Goal: Task Accomplishment & Management: Manage account settings

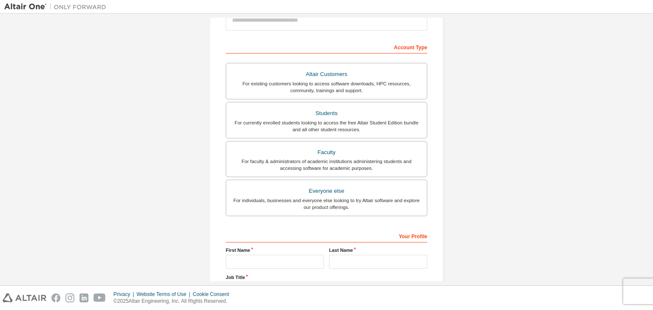
scroll to position [113, 0]
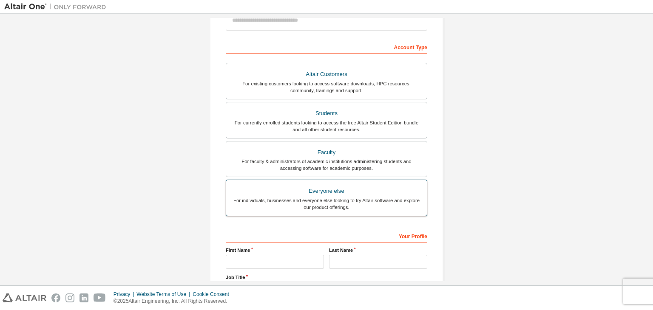
click at [378, 190] on div "Everyone else" at bounding box center [326, 191] width 190 height 12
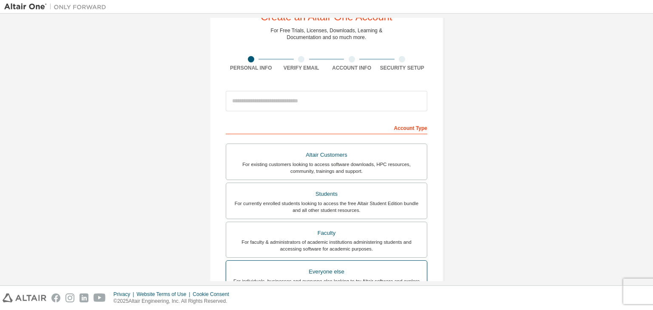
scroll to position [31, 0]
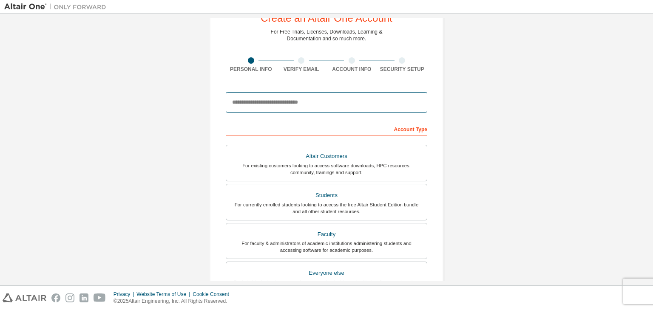
click at [354, 99] on input "email" at bounding box center [327, 102] width 202 height 20
type input "**********"
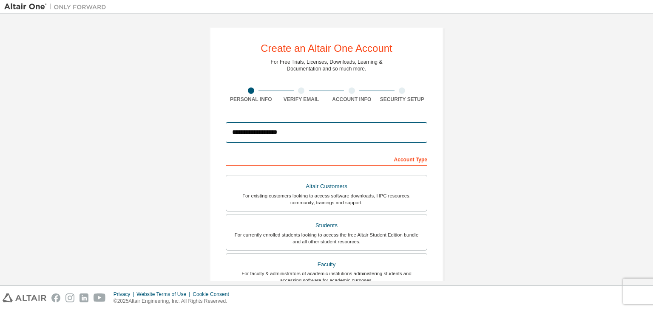
scroll to position [2, 0]
click at [376, 131] on input "**********" at bounding box center [327, 132] width 202 height 20
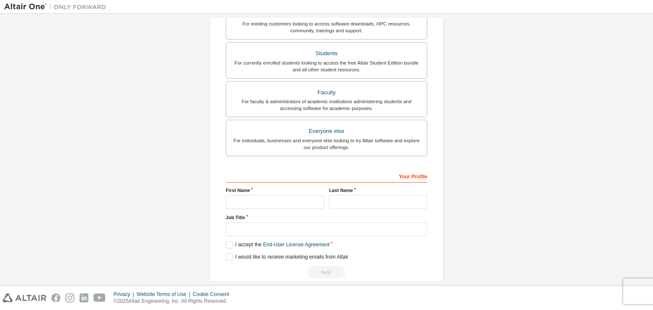
scroll to position [185, 0]
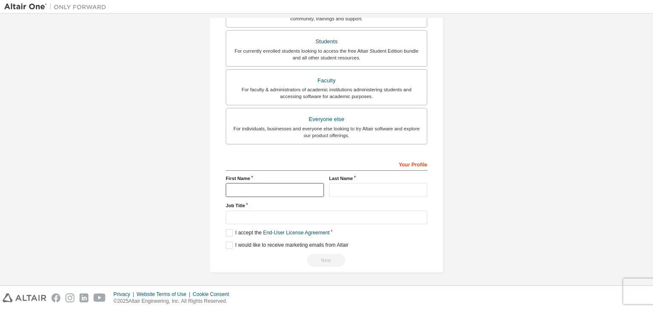
click at [297, 192] on input "text" at bounding box center [275, 190] width 98 height 14
type input "*********"
click at [355, 188] on input "text" at bounding box center [378, 190] width 98 height 14
type input "*********"
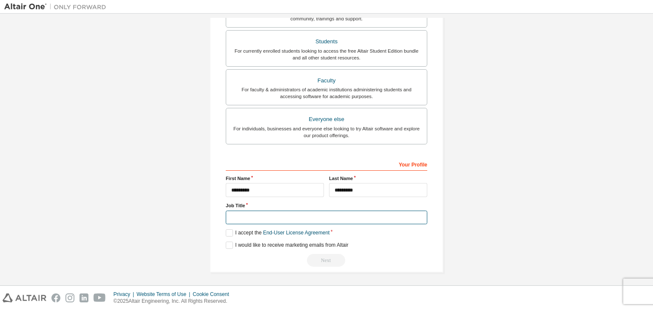
click at [335, 213] on input "text" at bounding box center [327, 218] width 202 height 14
type input "*******"
click at [226, 233] on label "I accept the End-User License Agreement" at bounding box center [278, 233] width 104 height 7
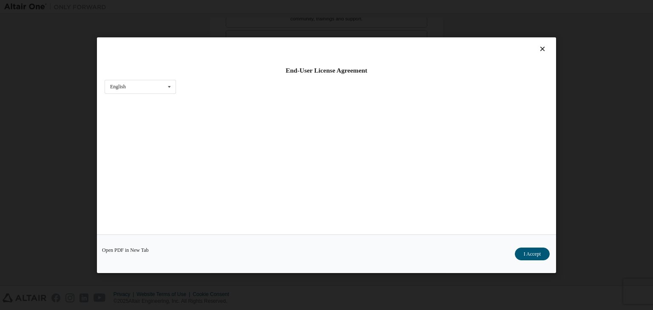
click at [229, 244] on div "Open PDF in New Tab I Accept" at bounding box center [326, 254] width 459 height 39
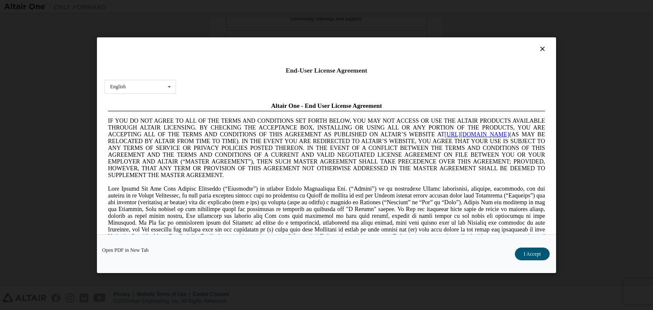
scroll to position [0, 0]
click at [538, 46] on icon at bounding box center [542, 49] width 9 height 8
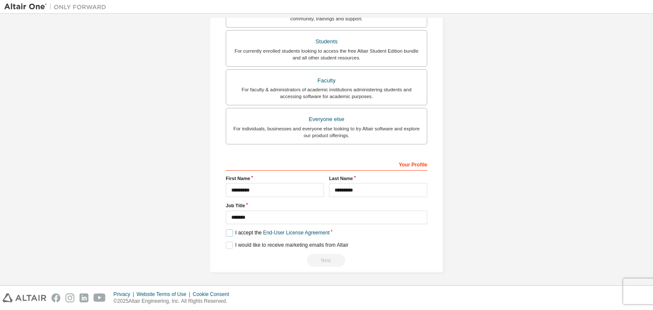
click at [226, 231] on label "I accept the End-User License Agreement" at bounding box center [278, 233] width 104 height 7
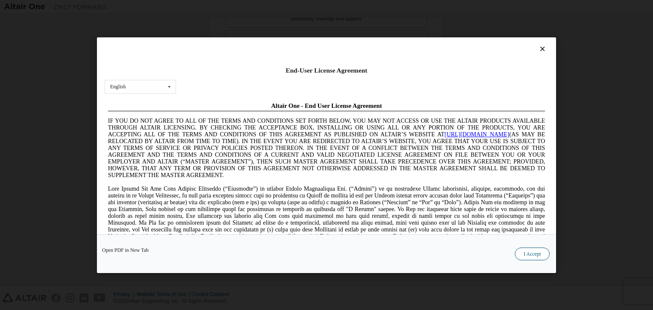
click at [529, 253] on button "I Accept" at bounding box center [532, 254] width 35 height 13
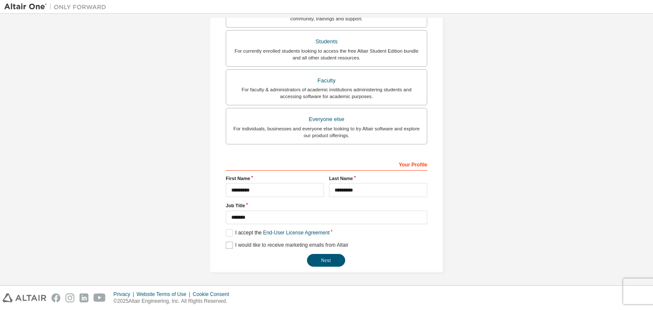
click at [227, 245] on label "I would like to receive marketing emails from Altair" at bounding box center [287, 245] width 122 height 7
click at [332, 259] on button "Next" at bounding box center [326, 260] width 38 height 13
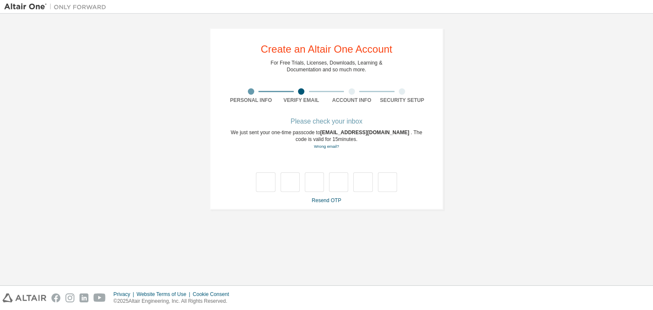
type input "*"
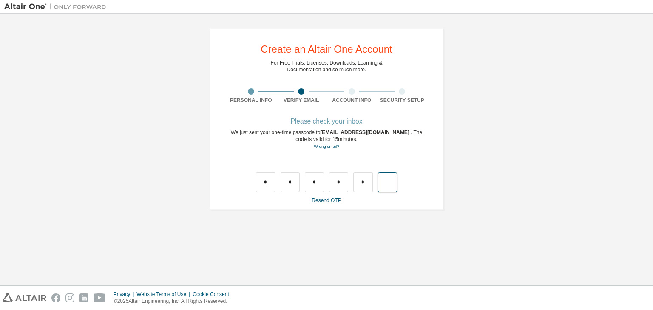
type input "*"
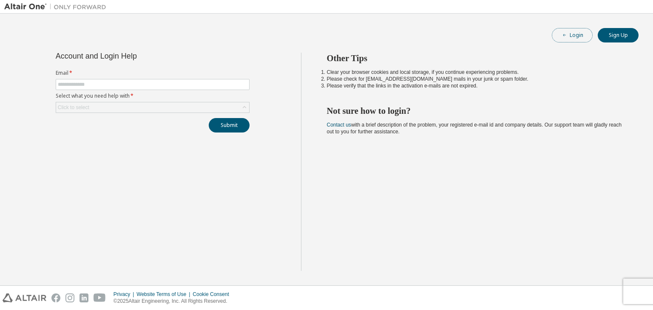
click at [577, 35] on button "Login" at bounding box center [572, 35] width 41 height 14
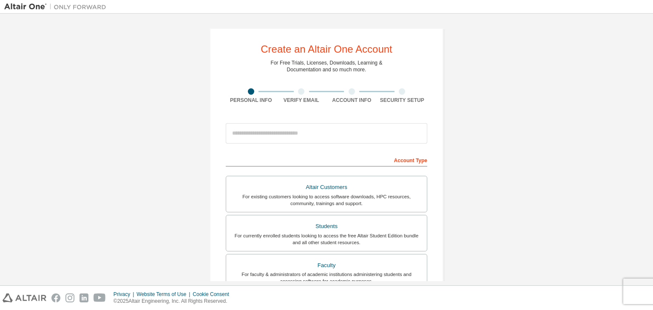
click at [352, 88] on div at bounding box center [352, 91] width 51 height 6
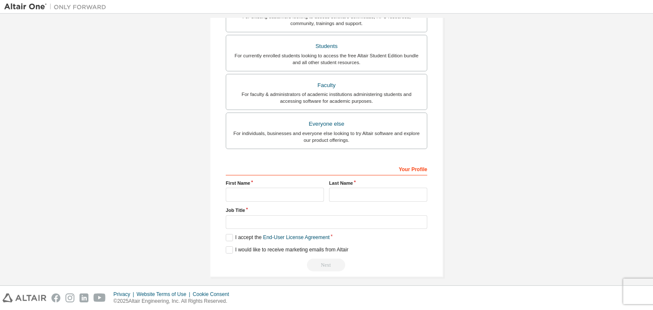
scroll to position [181, 0]
click at [298, 190] on input "text" at bounding box center [275, 194] width 98 height 14
type input "*********"
click at [357, 192] on input "text" at bounding box center [378, 194] width 98 height 14
type input "*********"
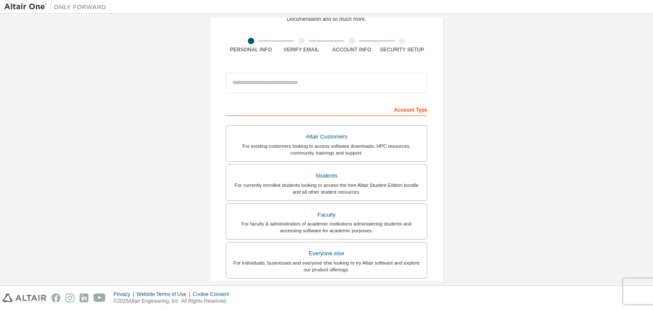
scroll to position [0, 0]
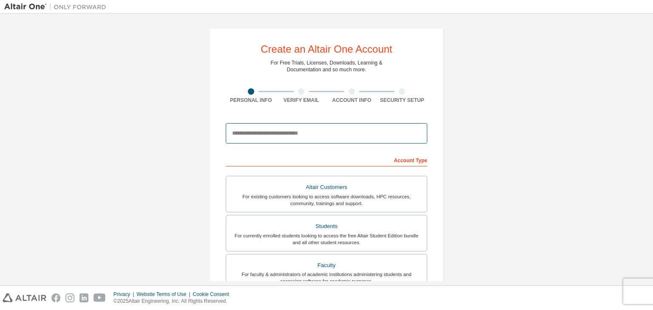
click at [345, 133] on input "email" at bounding box center [327, 133] width 202 height 20
type input "**********"
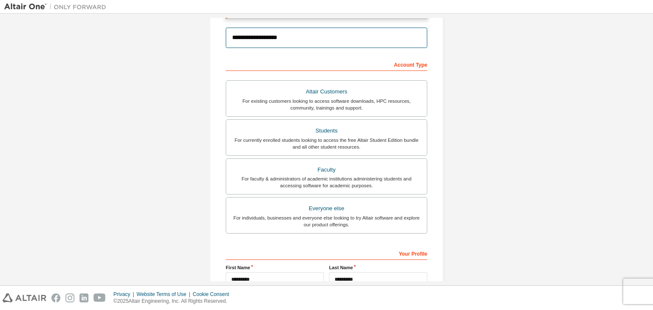
scroll to position [122, 0]
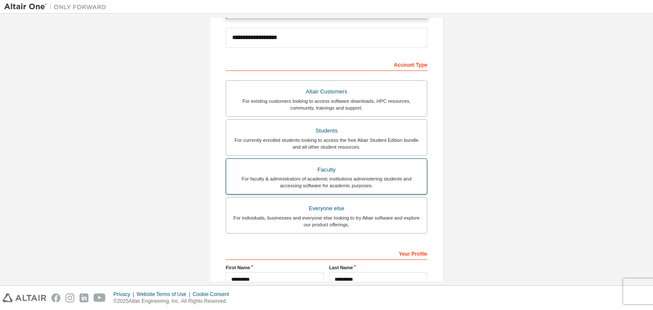
click at [378, 177] on div "For faculty & administrators of academic institutions administering students an…" at bounding box center [326, 183] width 190 height 14
click at [370, 219] on div "For individuals, businesses and everyone else looking to try Altair software an…" at bounding box center [326, 222] width 190 height 14
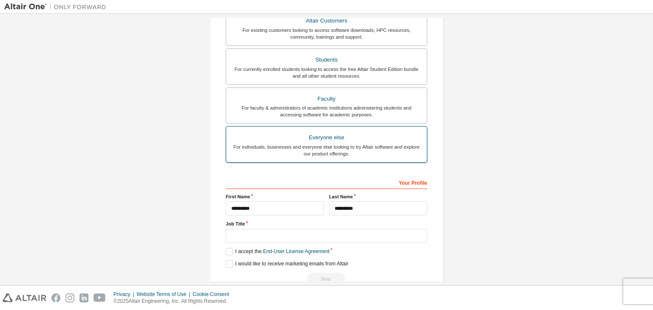
scroll to position [212, 0]
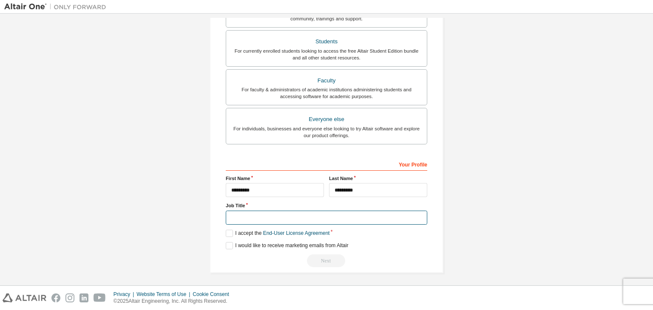
click at [280, 215] on input "text" at bounding box center [327, 218] width 202 height 14
type input "*******"
click at [228, 231] on label "I accept the End-User License Agreement" at bounding box center [278, 233] width 104 height 7
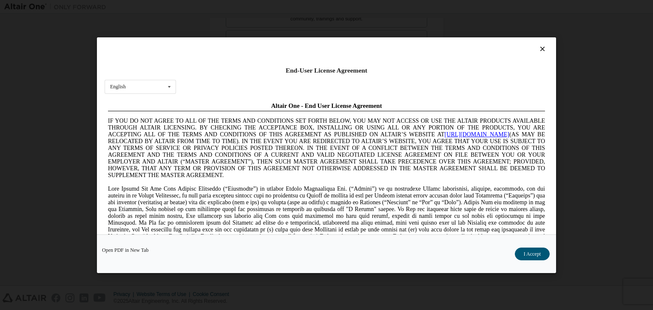
scroll to position [0, 0]
click at [537, 255] on button "I Accept" at bounding box center [532, 254] width 35 height 13
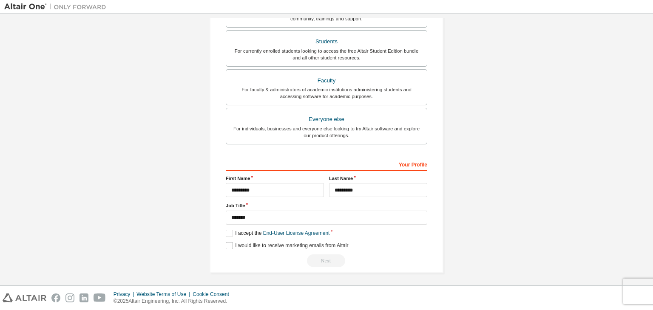
click at [230, 242] on label "I would like to receive marketing emails from Altair" at bounding box center [287, 245] width 122 height 7
click at [325, 263] on div "Next" at bounding box center [327, 261] width 202 height 13
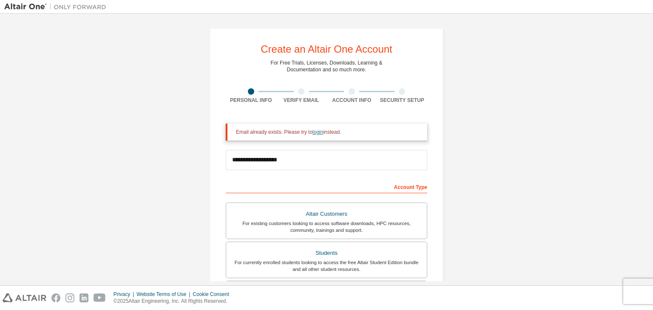
click at [313, 131] on link "login" at bounding box center [318, 132] width 11 height 6
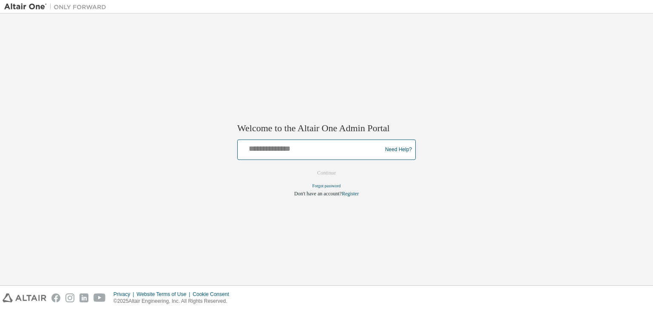
click at [345, 145] on input "text" at bounding box center [311, 148] width 140 height 12
type input "**********"
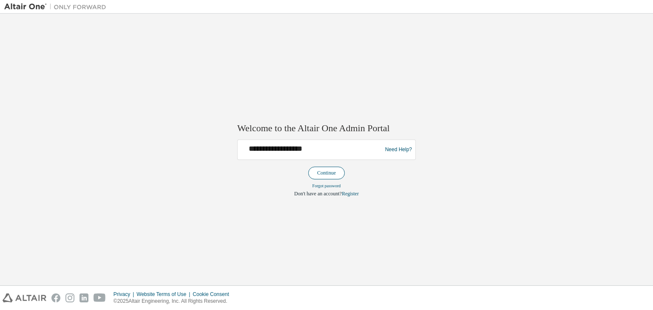
click at [328, 171] on button "Continue" at bounding box center [326, 173] width 37 height 13
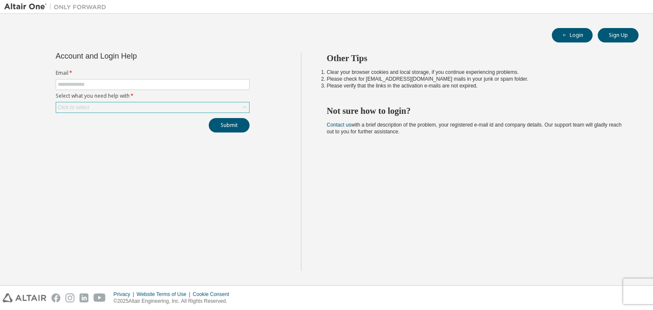
click at [171, 105] on div "Click to select" at bounding box center [152, 107] width 193 height 10
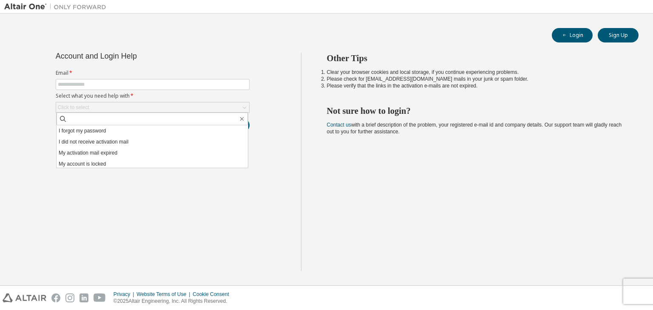
click at [173, 221] on div "Account and Login Help Email * Select what you need help with * Click to select…" at bounding box center [152, 162] width 297 height 219
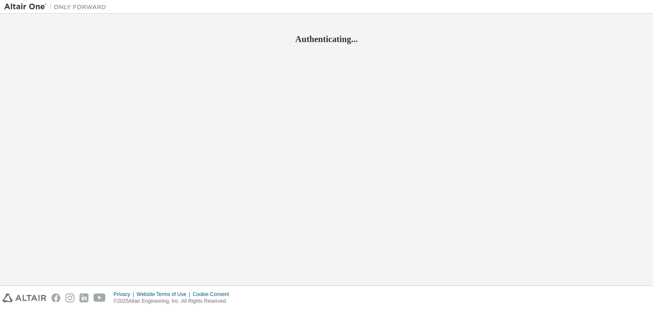
click at [406, 110] on div "Authenticating..." at bounding box center [326, 150] width 645 height 264
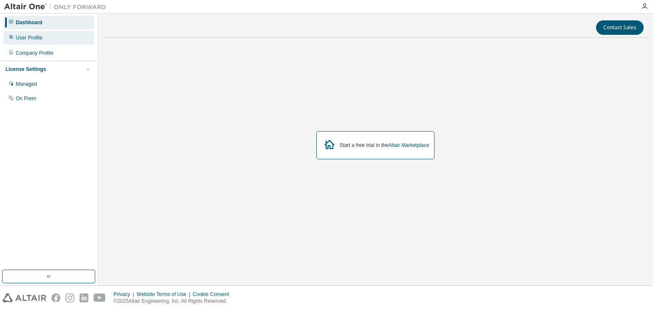
click at [16, 37] on div "User Profile" at bounding box center [29, 37] width 27 height 7
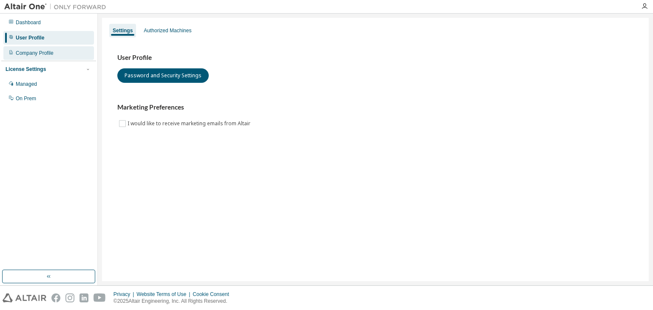
click at [19, 52] on div "Company Profile" at bounding box center [35, 53] width 38 height 7
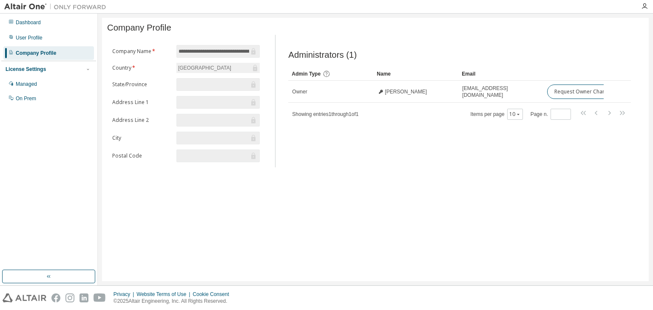
click at [12, 22] on icon at bounding box center [11, 21] width 5 height 5
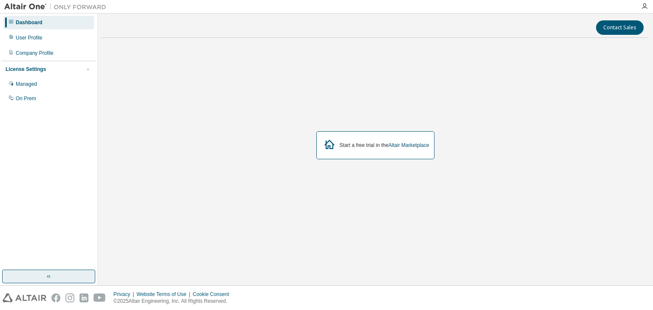
click at [48, 276] on icon "button" at bounding box center [48, 276] width 7 height 7
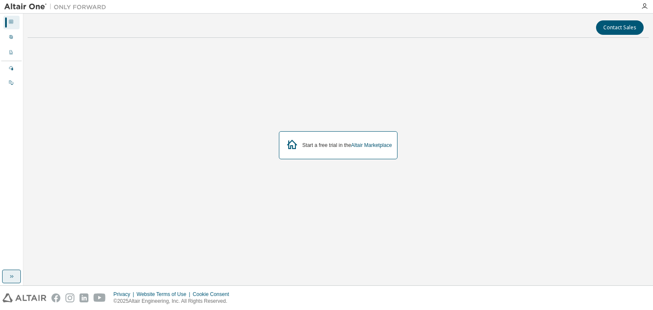
click at [6, 22] on div "Dashboard" at bounding box center [11, 23] width 16 height 14
click at [11, 22] on icon at bounding box center [11, 21] width 5 height 5
click at [12, 276] on icon "button" at bounding box center [11, 276] width 7 height 7
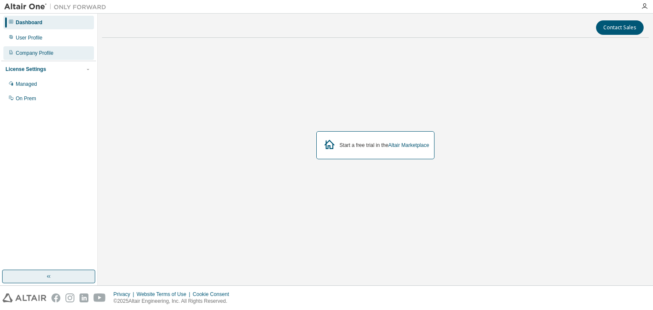
click at [20, 51] on div "Company Profile" at bounding box center [35, 53] width 38 height 7
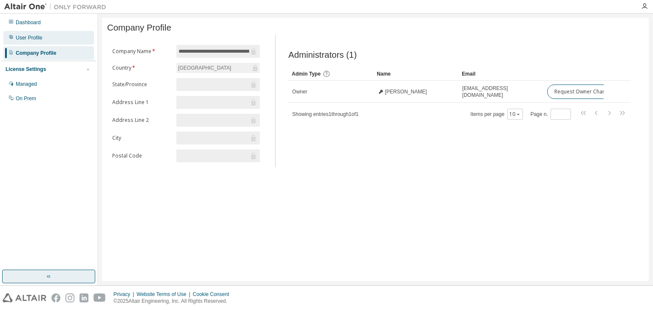
click at [11, 37] on icon at bounding box center [11, 36] width 5 height 5
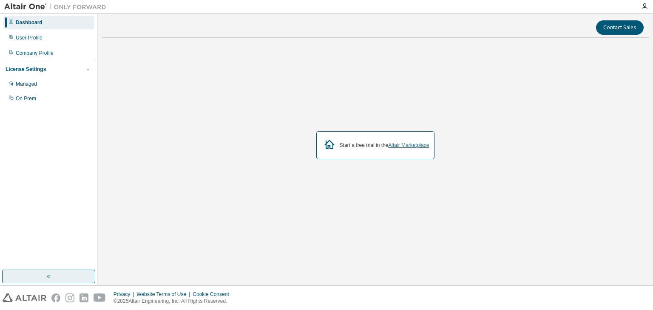
click at [413, 146] on link "Altair Marketplace" at bounding box center [408, 145] width 41 height 6
click at [625, 27] on button "Contact Sales" at bounding box center [620, 27] width 48 height 14
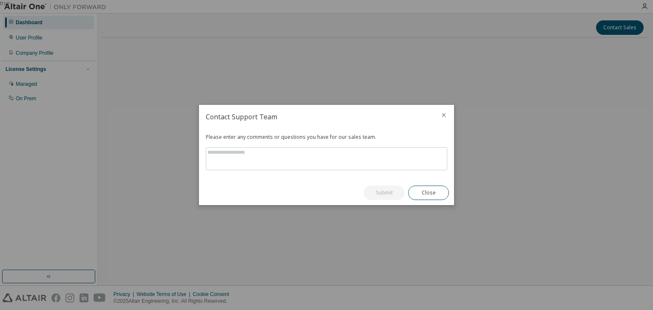
click at [444, 115] on icon "close" at bounding box center [444, 116] width 4 height 4
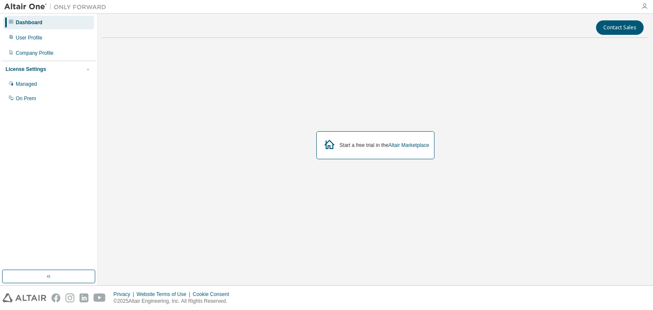
click at [647, 8] on icon "button" at bounding box center [644, 6] width 7 height 7
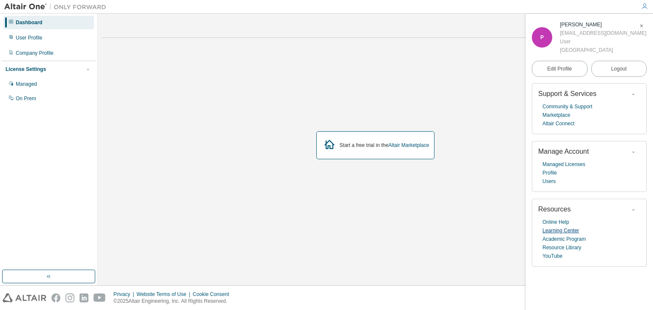
click at [568, 235] on link "Learning Center" at bounding box center [561, 231] width 37 height 9
click at [13, 34] on div at bounding box center [11, 37] width 5 height 7
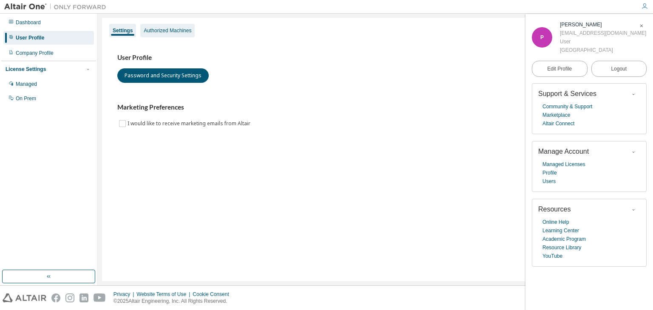
click at [162, 28] on div "Authorized Machines" at bounding box center [168, 30] width 48 height 7
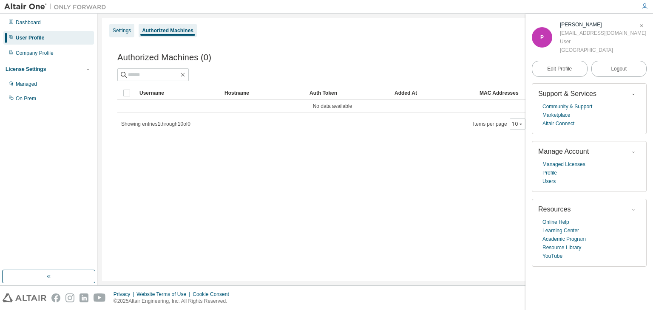
click at [119, 26] on div "Settings" at bounding box center [121, 31] width 25 height 14
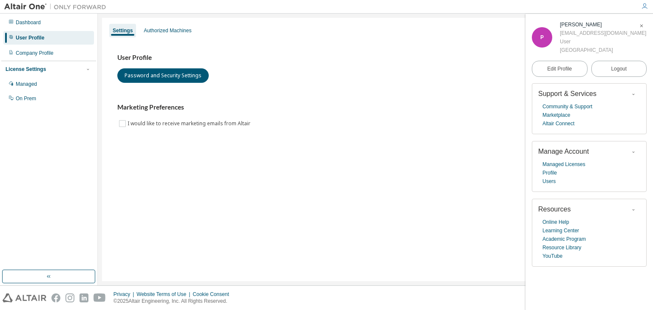
click at [122, 26] on div "Settings" at bounding box center [122, 31] width 27 height 14
click at [13, 83] on icon at bounding box center [11, 83] width 5 height 5
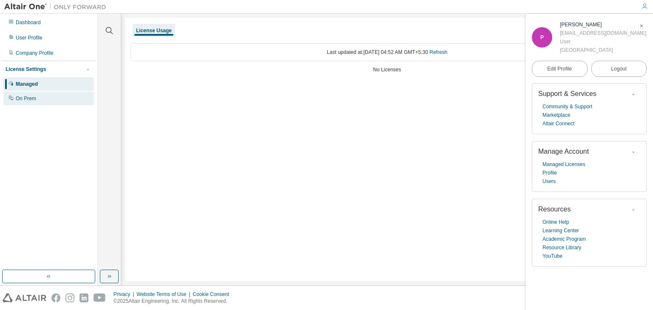
click at [18, 96] on div "On Prem" at bounding box center [26, 98] width 20 height 7
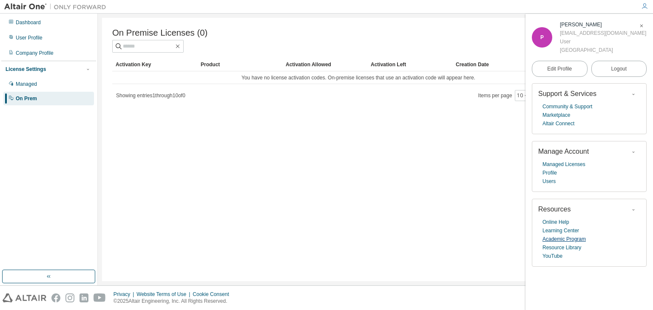
click at [571, 244] on link "Academic Program" at bounding box center [564, 239] width 43 height 9
click at [641, 26] on icon "button" at bounding box center [641, 25] width 5 height 5
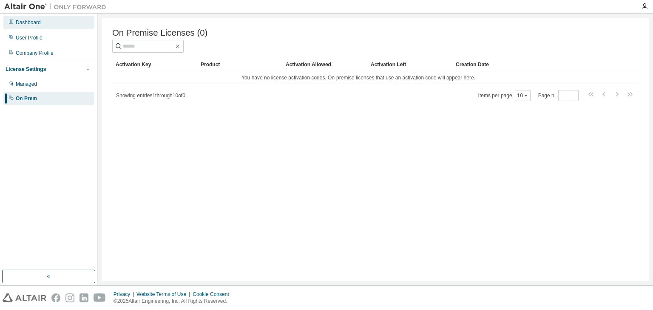
click at [11, 22] on icon at bounding box center [11, 21] width 5 height 5
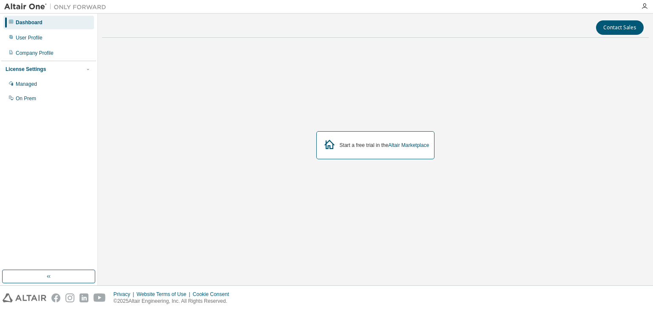
click at [626, 26] on button "Contact Sales" at bounding box center [620, 27] width 48 height 14
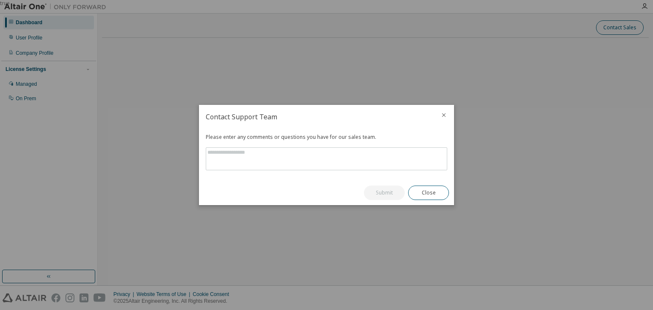
click at [444, 102] on div "true" at bounding box center [326, 155] width 653 height 310
click at [444, 117] on icon "close" at bounding box center [444, 115] width 7 height 7
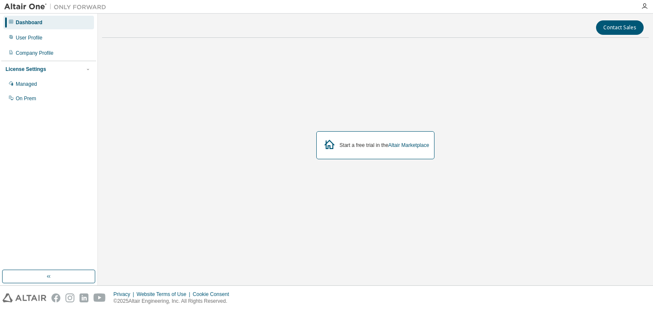
click at [645, 7] on icon "button" at bounding box center [644, 6] width 7 height 7
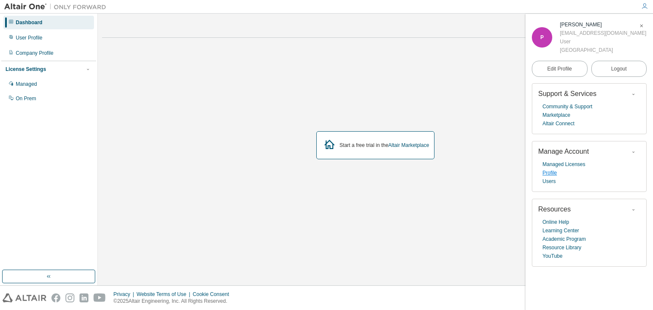
click at [549, 177] on link "Profile" at bounding box center [550, 173] width 14 height 9
click at [569, 72] on span "Edit Profile" at bounding box center [559, 68] width 25 height 7
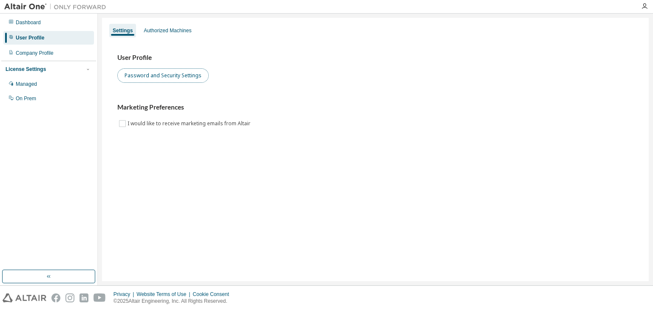
click at [129, 74] on button "Password and Security Settings" at bounding box center [162, 75] width 91 height 14
click at [138, 122] on label "I would like to receive marketing emails from Altair" at bounding box center [190, 124] width 125 height 10
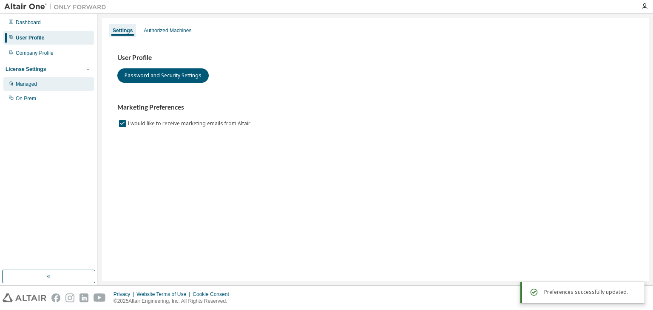
click at [26, 85] on div "Managed" at bounding box center [26, 84] width 21 height 7
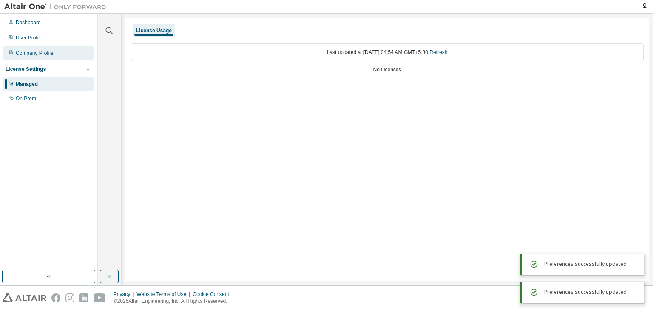
click at [21, 53] on div "Company Profile" at bounding box center [35, 53] width 38 height 7
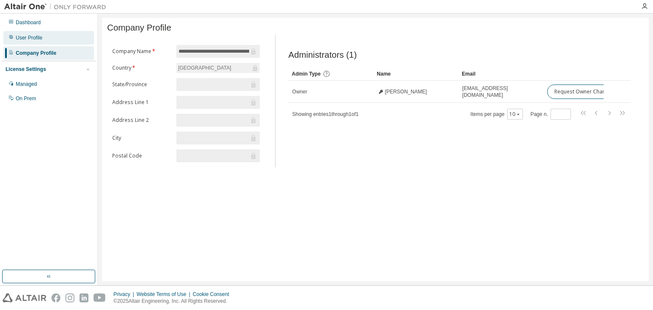
click at [17, 37] on div "User Profile" at bounding box center [29, 37] width 27 height 7
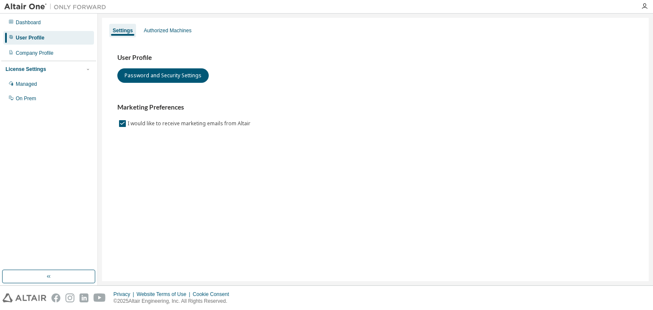
click at [15, 16] on div "Dashboard" at bounding box center [48, 23] width 91 height 14
